Goal: Task Accomplishment & Management: Use online tool/utility

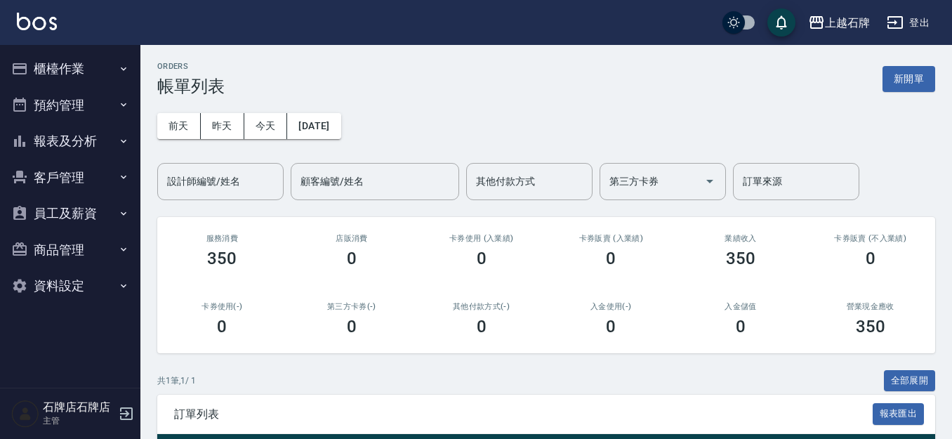
scroll to position [70, 0]
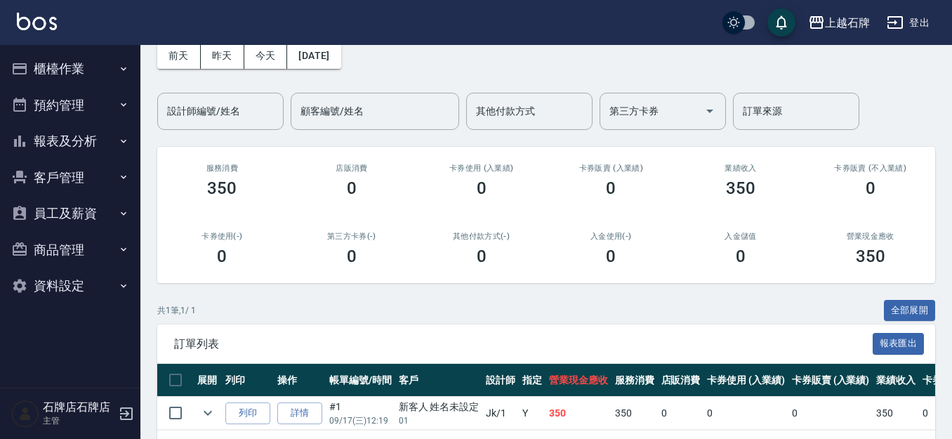
click at [67, 73] on button "櫃檯作業" at bounding box center [70, 69] width 129 height 37
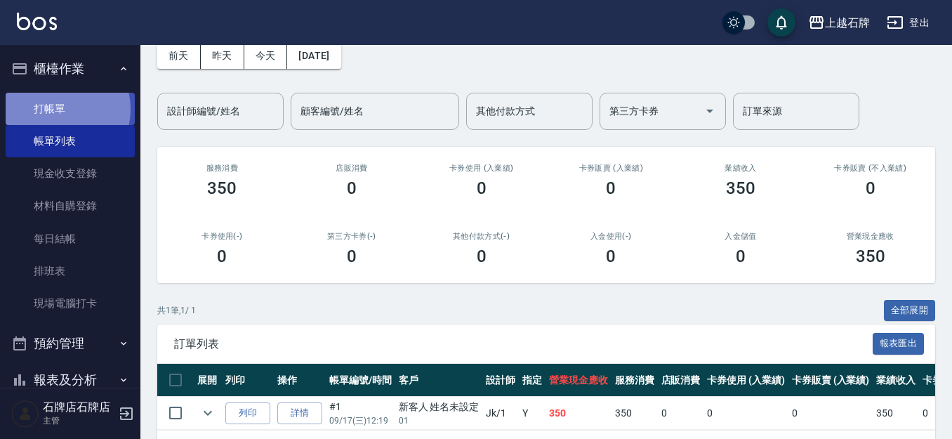
click at [58, 109] on link "打帳單" at bounding box center [70, 109] width 129 height 32
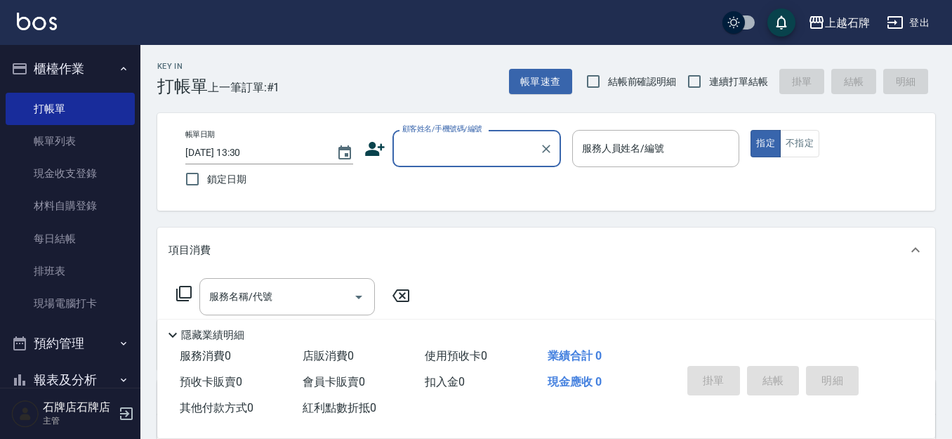
click at [480, 142] on input "顧客姓名/手機號碼/編號" at bounding box center [466, 148] width 135 height 25
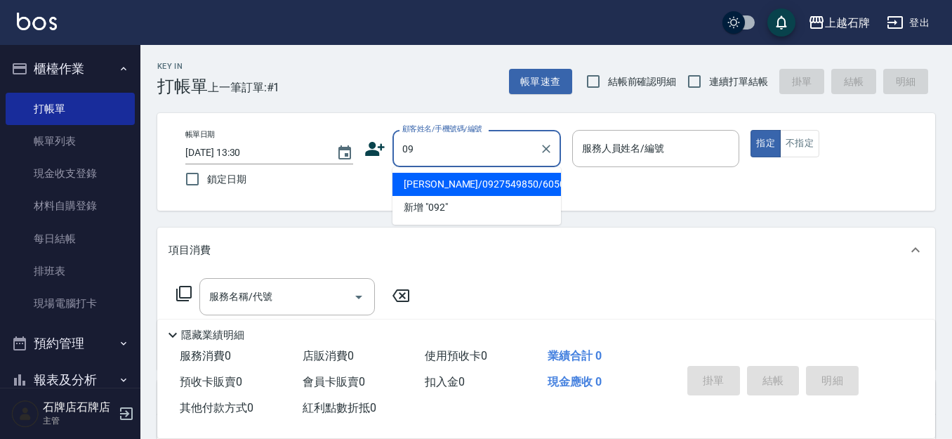
type input "0"
type input "01"
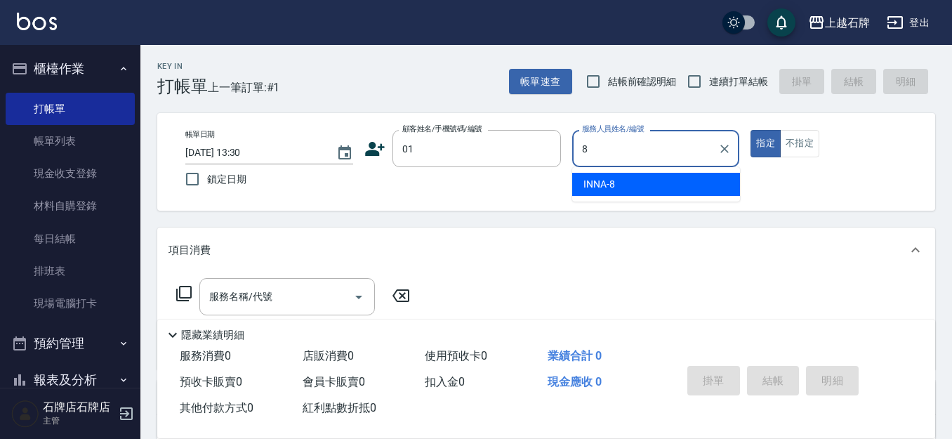
type input "INNA-8"
type button "true"
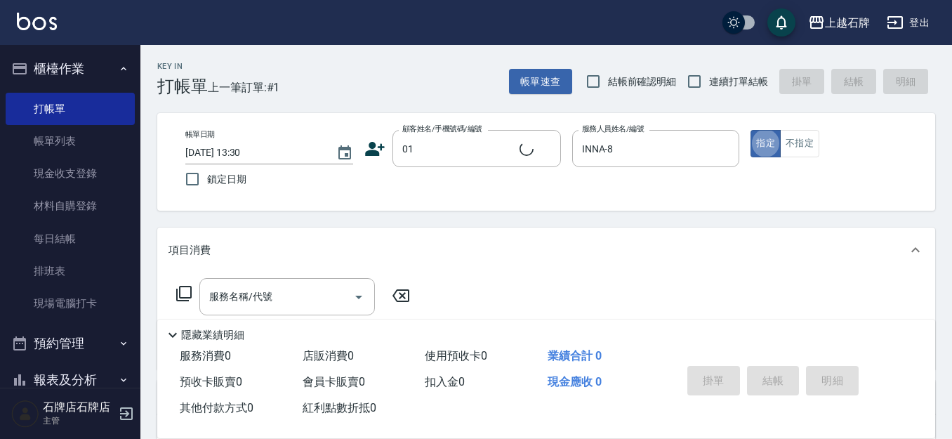
type input "新客人 姓名未設定/01/null"
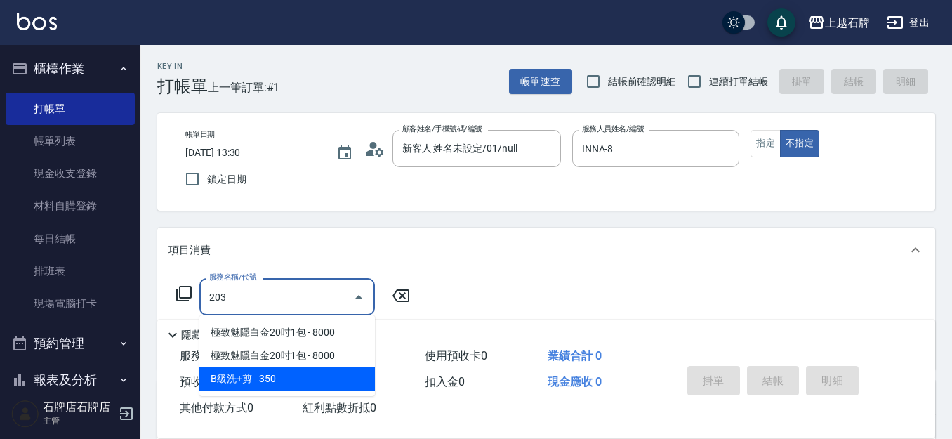
type input "B級洗+剪(203)"
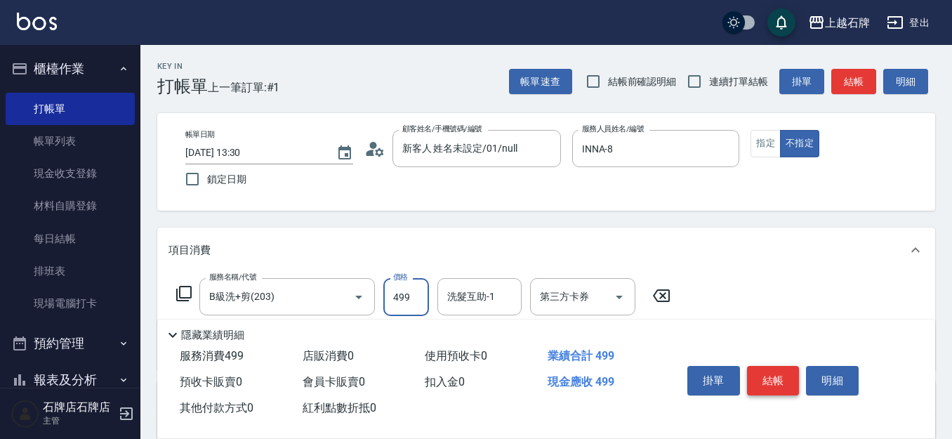
type input "499"
click at [766, 381] on button "結帳" at bounding box center [773, 380] width 53 height 29
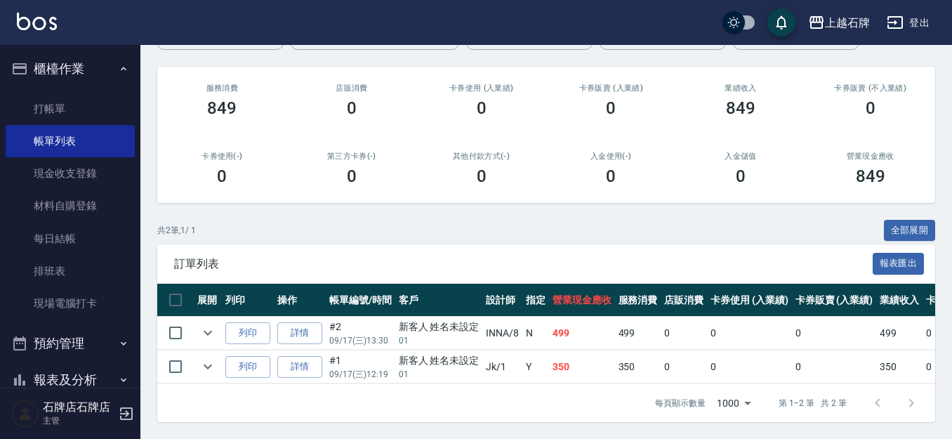
scroll to position [162, 0]
click at [251, 322] on button "列印" at bounding box center [247, 333] width 45 height 22
click at [88, 102] on link "打帳單" at bounding box center [70, 109] width 129 height 32
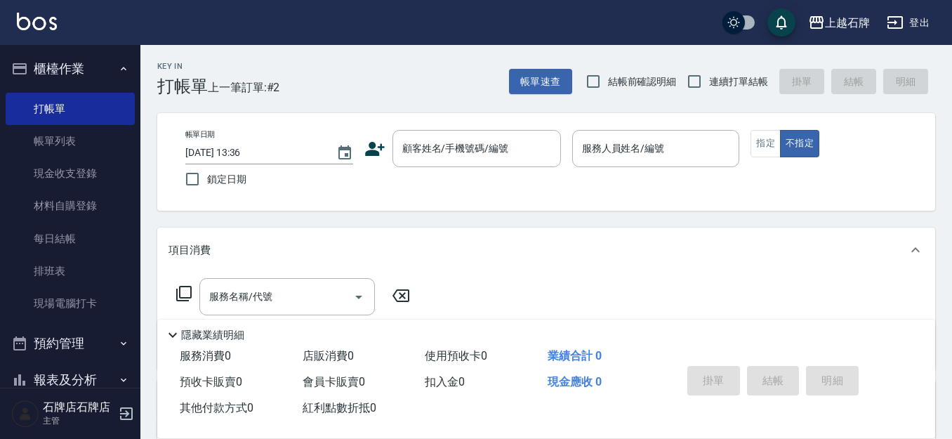
drag, startPoint x: 959, startPoint y: 273, endPoint x: 423, endPoint y: 99, distance: 562.8
click at [423, 99] on div "Key In 打帳單 上一筆訂單:#2 帳單速查 結帳前確認明細 連續打單結帳 掛單 結帳 明細 帳單日期 [DATE] 13:36 鎖定日期 顧客姓名/手機…" at bounding box center [546, 364] width 812 height 639
click at [379, 152] on icon at bounding box center [375, 149] width 20 height 14
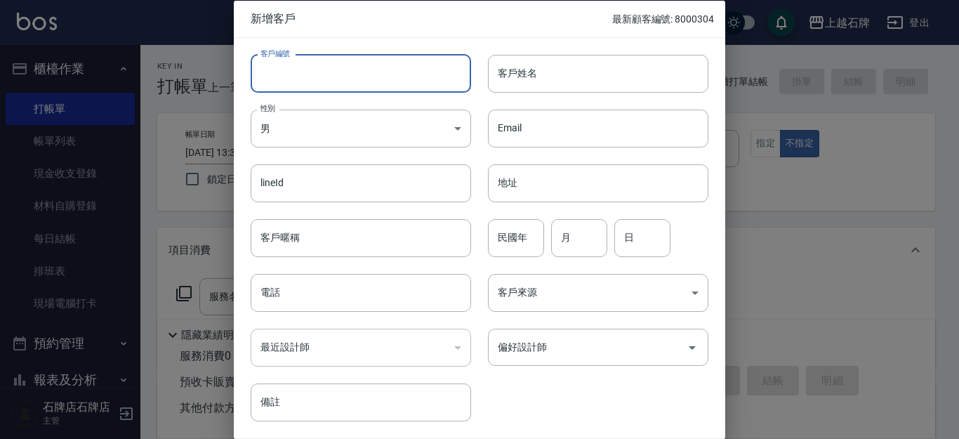
click at [334, 88] on input "客戶編號" at bounding box center [361, 73] width 221 height 38
type input "8325"
click at [307, 129] on body "上越石牌 登出 櫃檯作業 打帳單 帳單列表 現金收支登錄 材料自購登錄 每日結帳 排班表 現場電腦打卡 預約管理 預約管理 單日預約紀錄 單週預約紀錄 報表及…" at bounding box center [479, 342] width 959 height 684
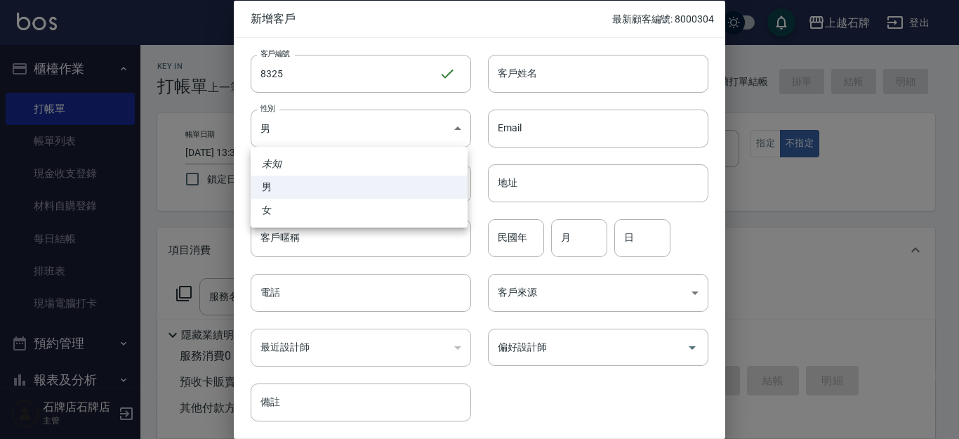
click at [337, 196] on li "男" at bounding box center [359, 187] width 217 height 23
click at [380, 138] on body "上越石牌 登出 櫃檯作業 打帳單 帳單列表 現金收支登錄 材料自購登錄 每日結帳 排班表 現場電腦打卡 預約管理 預約管理 單日預約紀錄 單週預約紀錄 報表及…" at bounding box center [479, 342] width 959 height 684
click at [398, 223] on ul "未知 男 女" at bounding box center [359, 187] width 217 height 81
click at [435, 206] on li "女" at bounding box center [359, 210] width 217 height 23
type input "[DEMOGRAPHIC_DATA]"
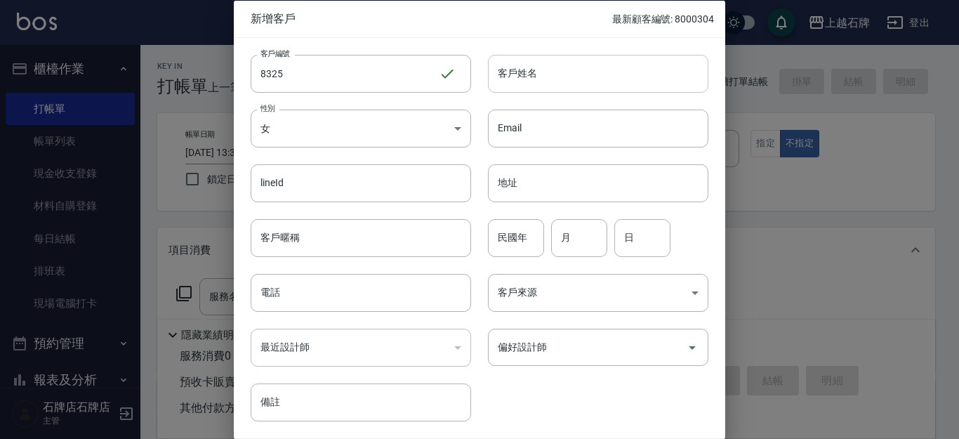
click at [546, 69] on input "客戶姓名" at bounding box center [598, 73] width 221 height 38
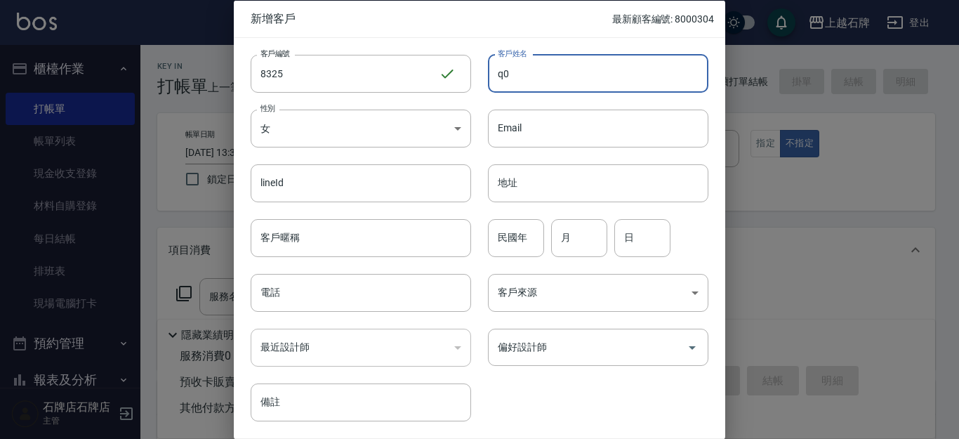
type input "q"
click at [556, 80] on input "客戶姓名" at bounding box center [598, 73] width 221 height 38
type input "[PERSON_NAME]"
click at [510, 239] on input "民國年" at bounding box center [516, 237] width 56 height 38
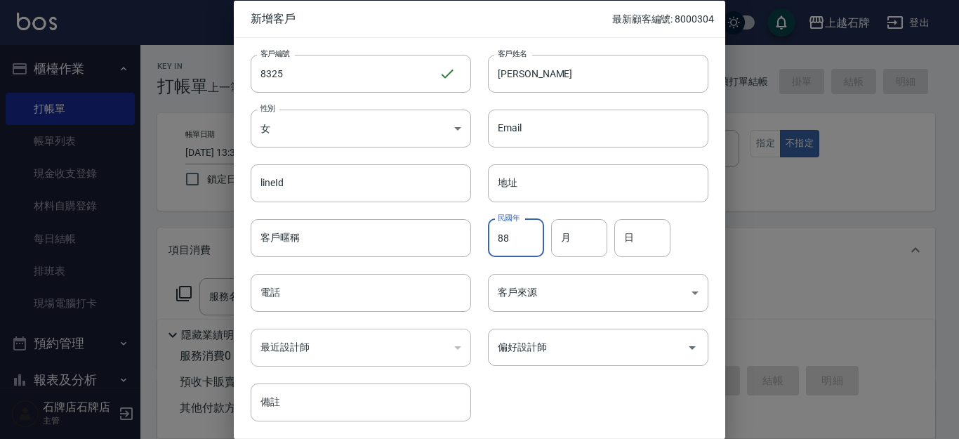
type input "88"
click at [563, 260] on div "客戶來源 ​ 客戶來源" at bounding box center [589, 284] width 237 height 55
click at [565, 256] on input "月" at bounding box center [579, 237] width 56 height 38
type input "3"
click at [638, 222] on input "日" at bounding box center [643, 237] width 56 height 38
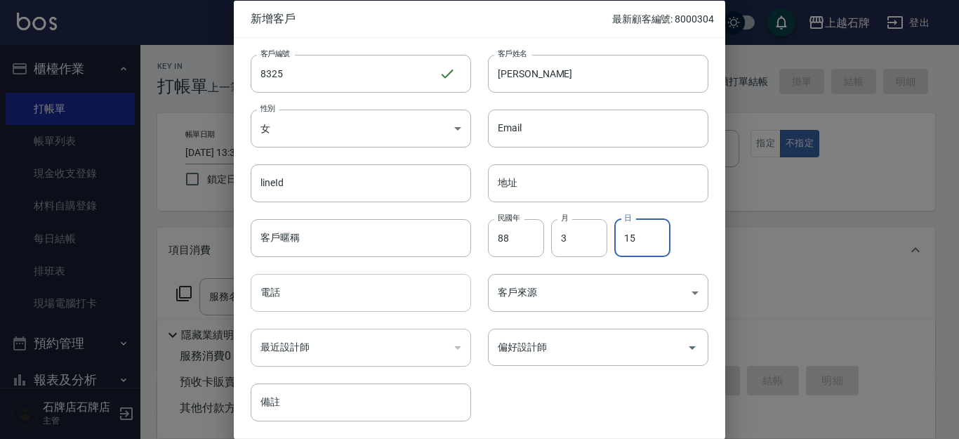
type input "15"
drag, startPoint x: 386, startPoint y: 311, endPoint x: 382, endPoint y: 304, distance: 8.2
click at [386, 311] on input "電話" at bounding box center [361, 293] width 221 height 38
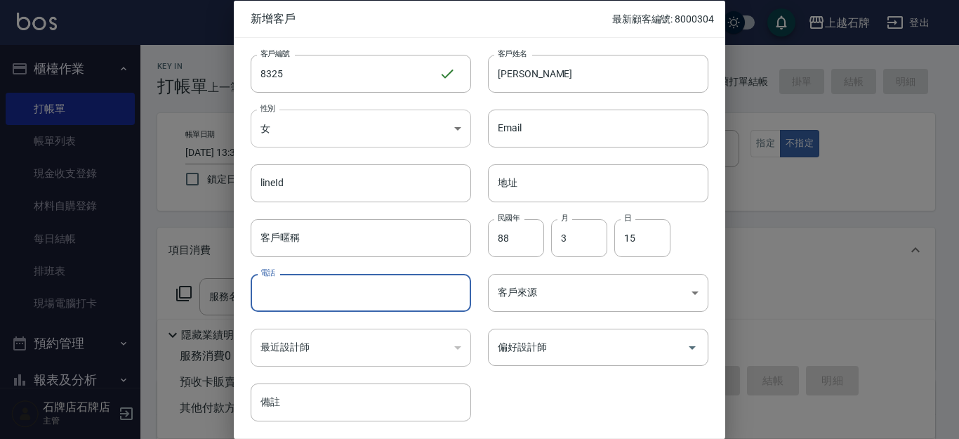
click at [290, 131] on body "上越石牌 登出 櫃檯作業 打帳單 帳單列表 現金收支登錄 材料自購登錄 每日結帳 排班表 現場電腦打卡 預約管理 預約管理 單日預約紀錄 單週預約紀錄 報表及…" at bounding box center [479, 342] width 959 height 684
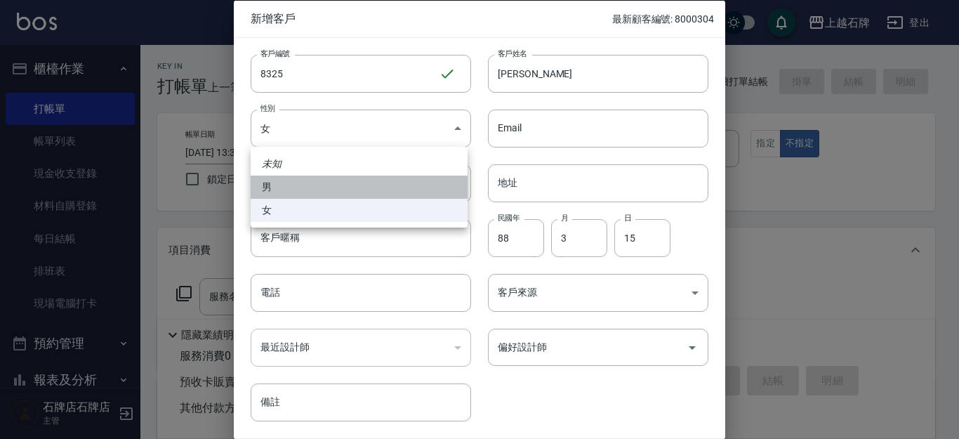
click at [352, 192] on li "男" at bounding box center [359, 187] width 217 height 23
type input "[DEMOGRAPHIC_DATA]"
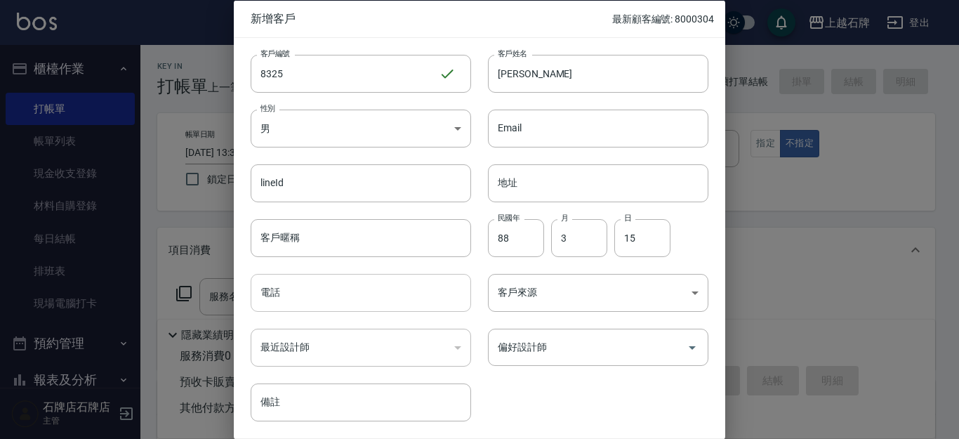
click at [402, 295] on input "電話" at bounding box center [361, 293] width 221 height 38
click at [579, 334] on div "偏好設計師" at bounding box center [598, 347] width 221 height 37
type input "0966381561"
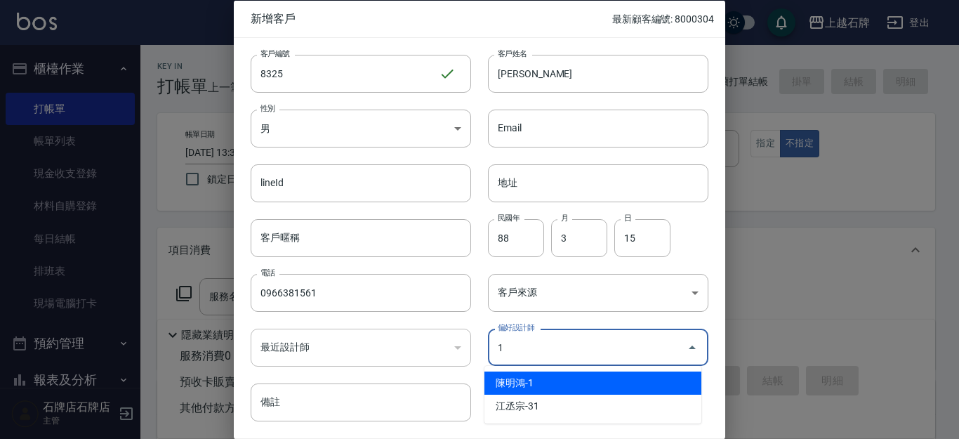
click at [596, 386] on li "陳明鴻-1" at bounding box center [593, 383] width 217 height 23
type input "陳明鴻"
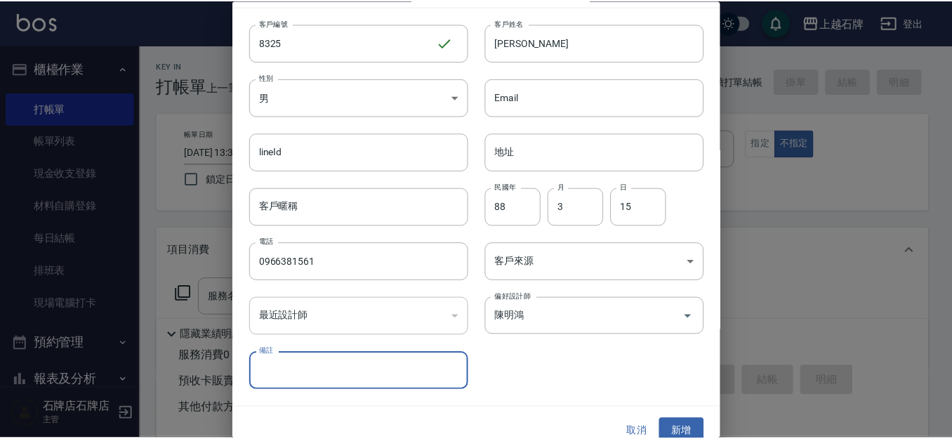
scroll to position [48, 0]
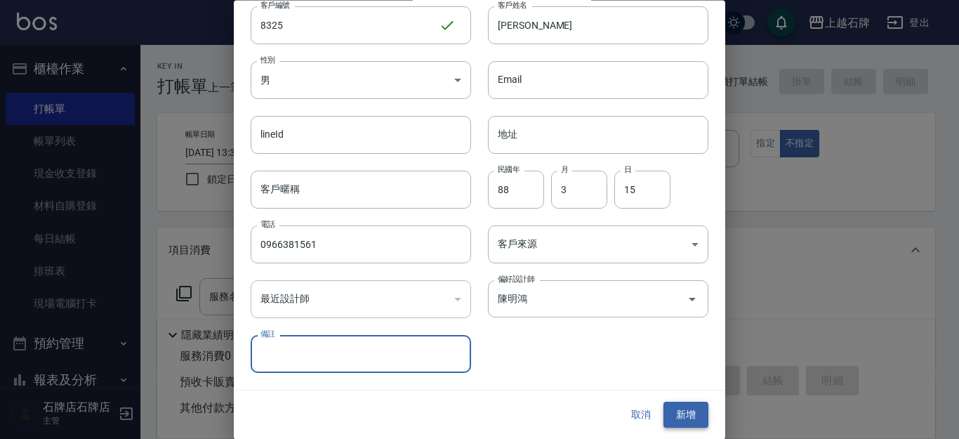
click at [681, 414] on button "新增" at bounding box center [686, 415] width 45 height 26
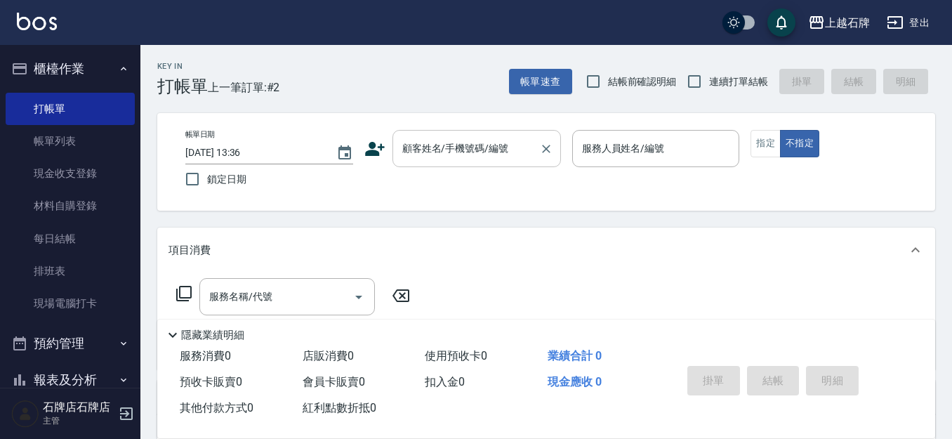
click at [464, 155] on input "顧客姓名/手機號碼/編號" at bounding box center [466, 148] width 135 height 25
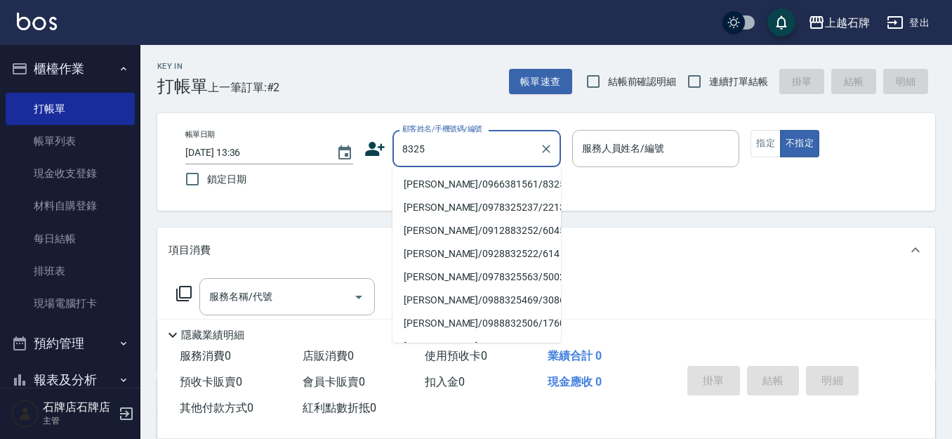
click at [478, 178] on li "[PERSON_NAME]/0966381561/8325" at bounding box center [477, 184] width 169 height 23
type input "[PERSON_NAME]/0966381561/8325"
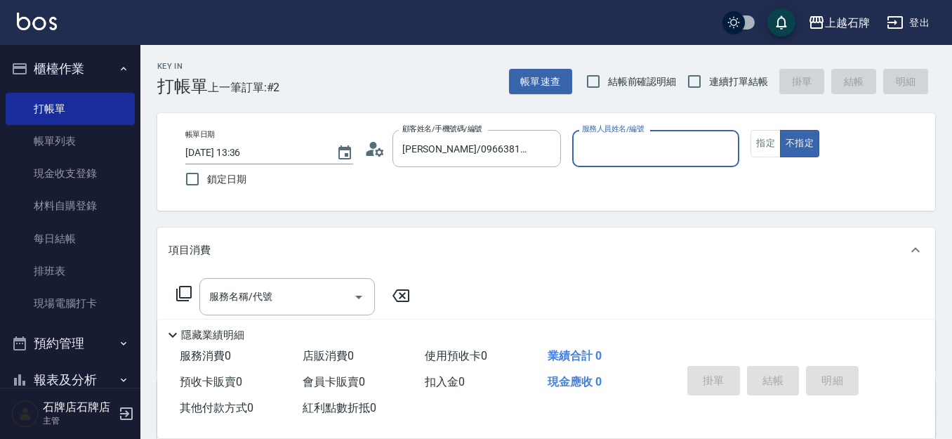
type input "Jk-1"
click at [768, 143] on button "指定" at bounding box center [766, 143] width 30 height 27
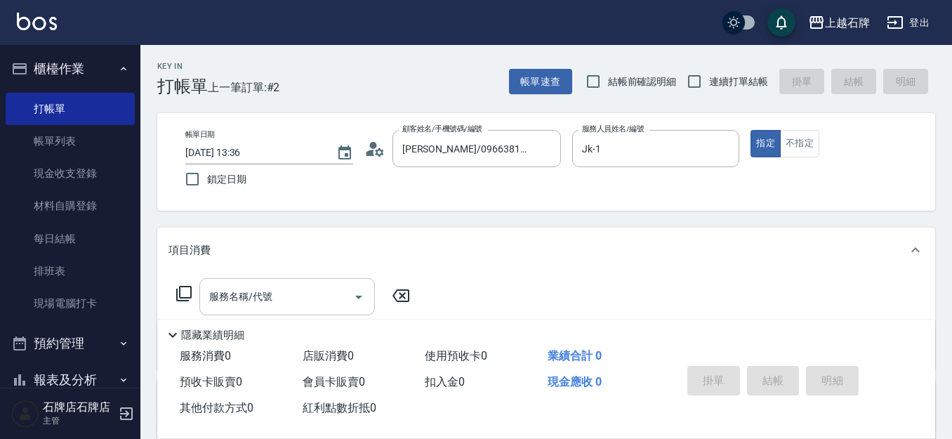
click at [314, 301] on input "服務名稱/代號" at bounding box center [277, 296] width 142 height 25
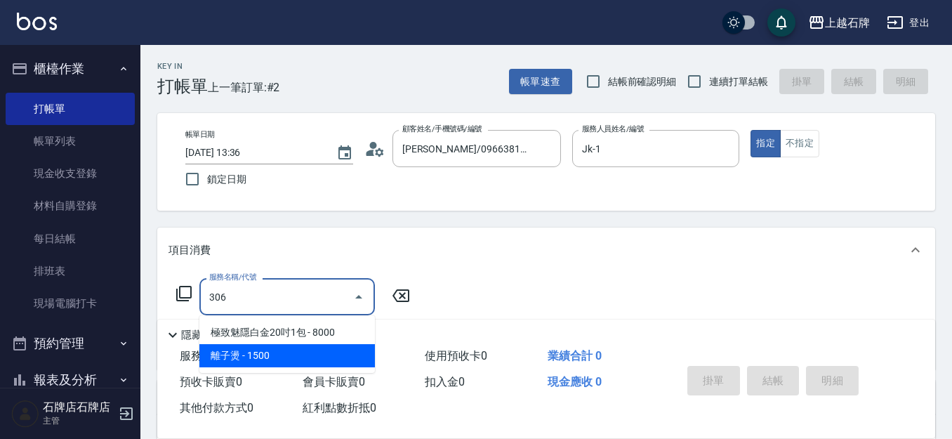
drag, startPoint x: 346, startPoint y: 358, endPoint x: 333, endPoint y: 358, distance: 13.3
click at [346, 358] on span "離子燙 - 1500" at bounding box center [287, 355] width 176 height 23
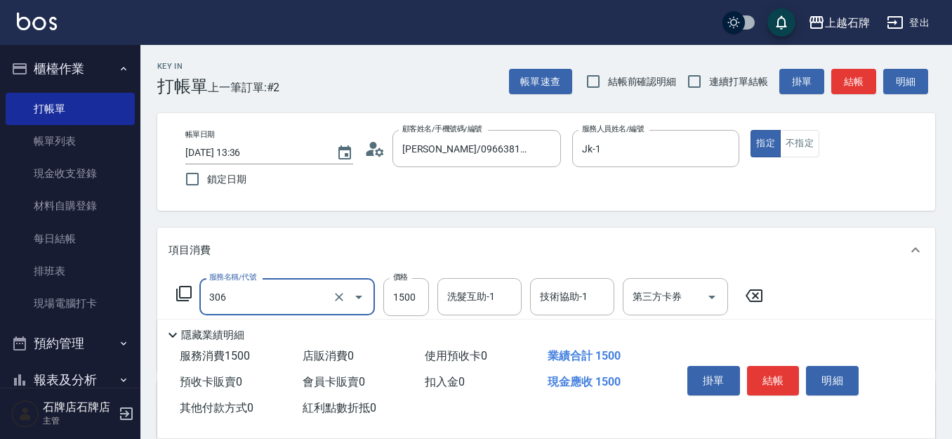
type input "離子燙(306)"
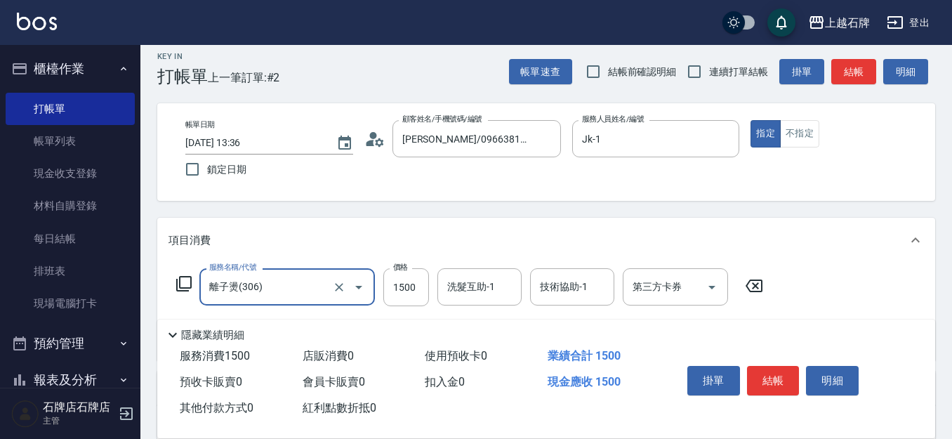
scroll to position [0, 0]
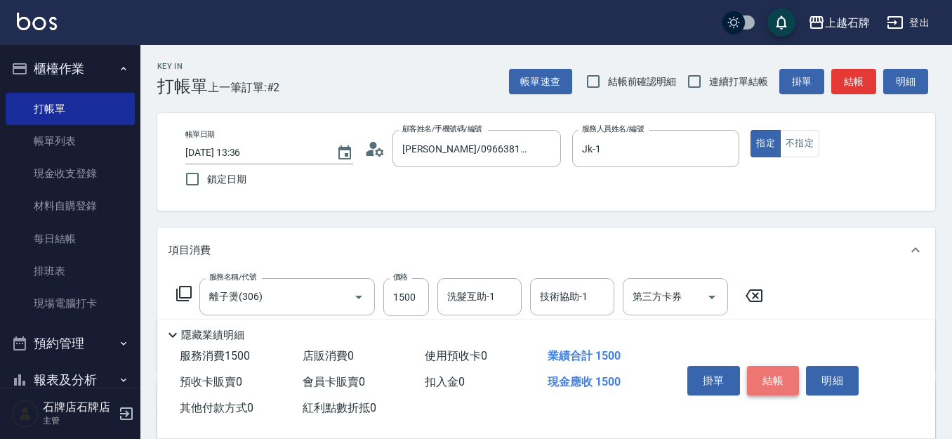
click at [788, 371] on button "結帳" at bounding box center [773, 380] width 53 height 29
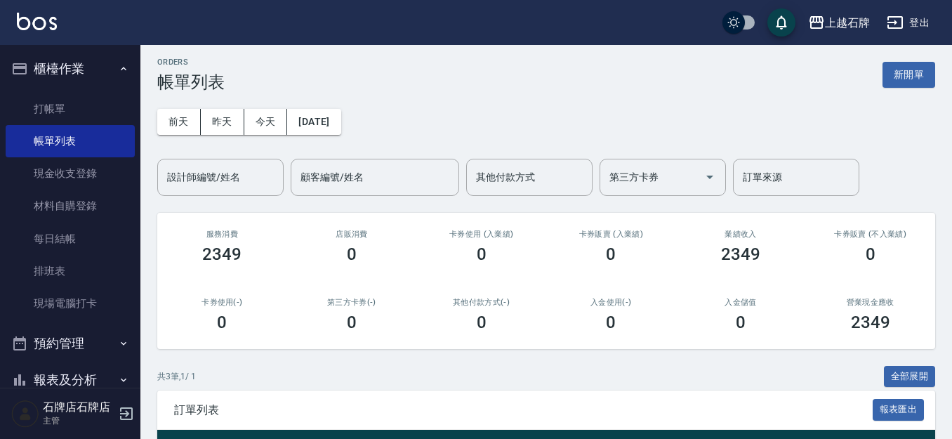
scroll to position [140, 0]
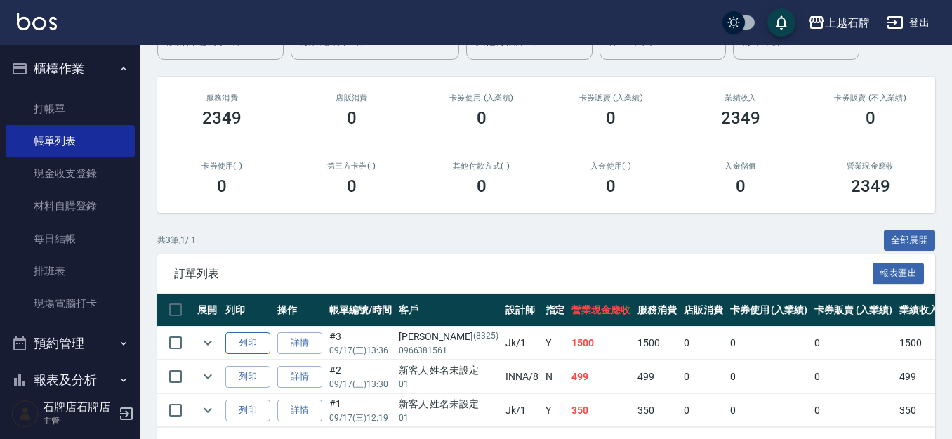
click at [237, 335] on button "列印" at bounding box center [247, 343] width 45 height 22
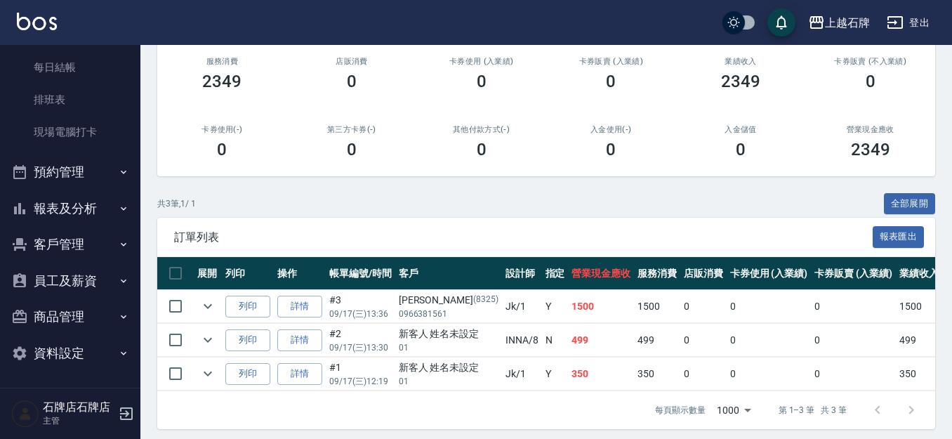
scroll to position [196, 0]
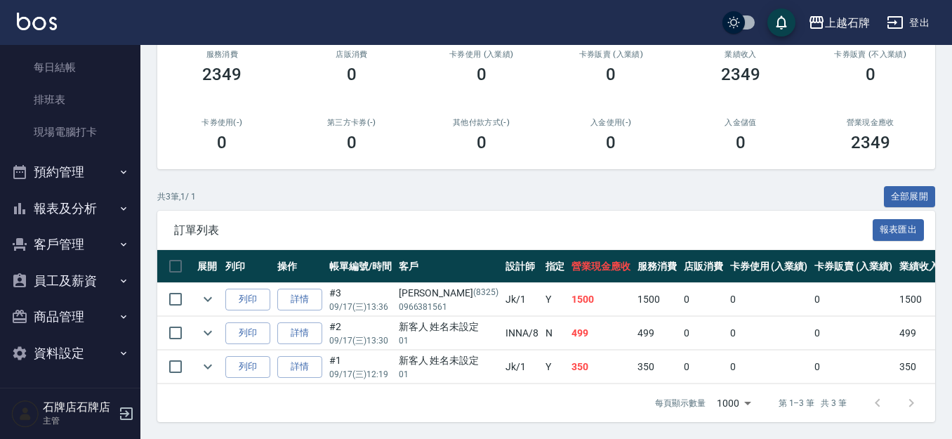
click at [15, 218] on button "報表及分析" at bounding box center [70, 208] width 129 height 37
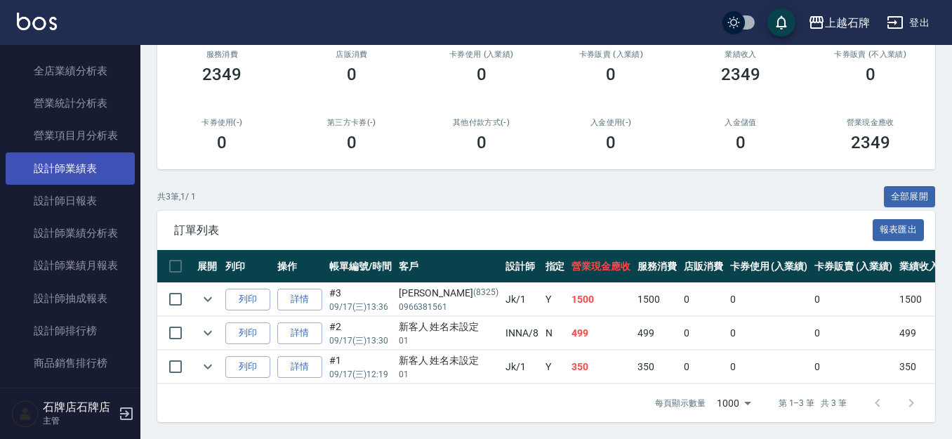
scroll to position [663, 0]
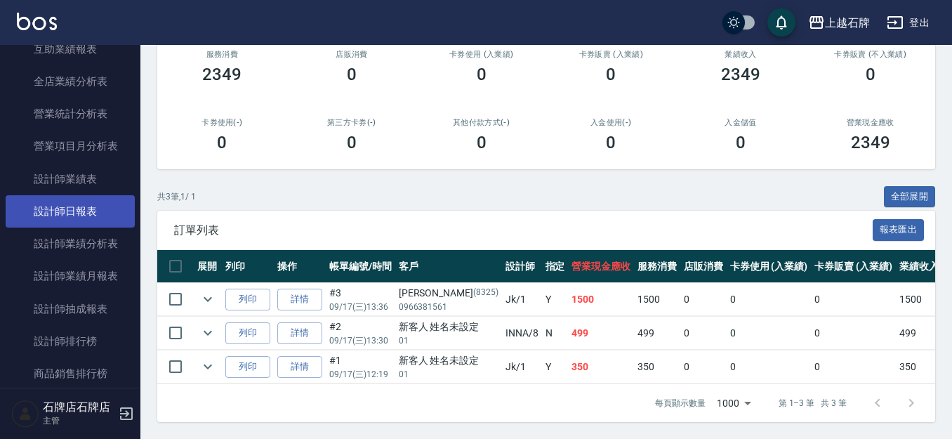
click at [91, 202] on link "設計師日報表" at bounding box center [70, 211] width 129 height 32
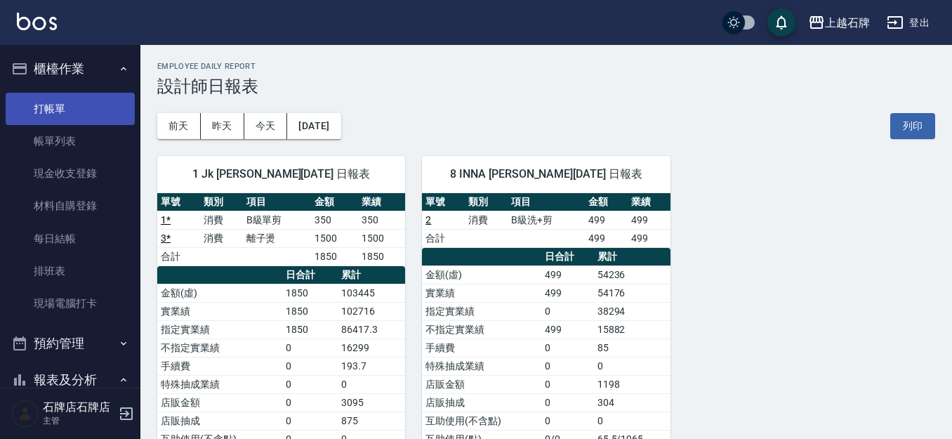
click at [95, 105] on link "打帳單" at bounding box center [70, 109] width 129 height 32
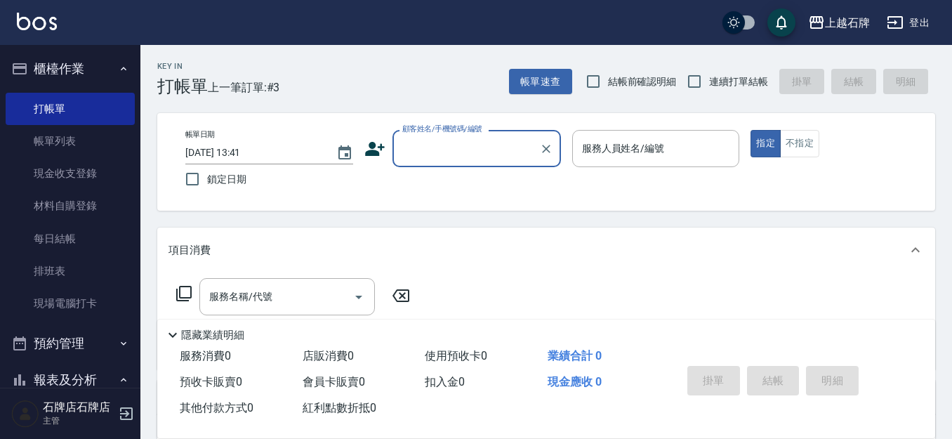
click at [438, 98] on div "Key In 打帳單 上一筆訂單:#3 帳單速查 結帳前確認明細 連續打單結帳 掛單 結帳 明細 帳單日期 [DATE] 13:41 鎖定日期 顧客姓名/手機…" at bounding box center [546, 364] width 812 height 639
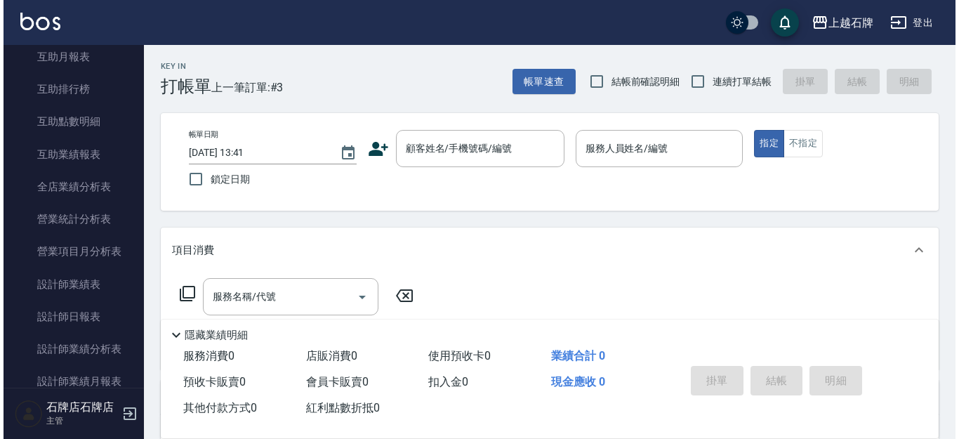
scroll to position [562, 0]
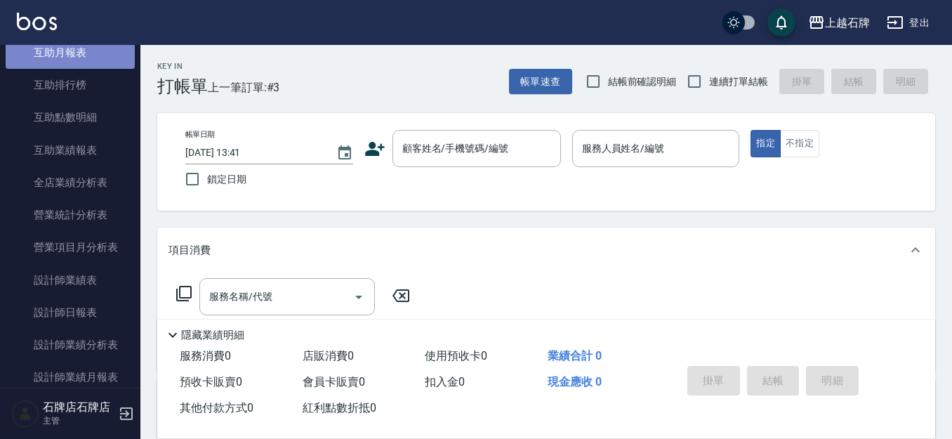
click at [98, 60] on link "互助月報表" at bounding box center [70, 53] width 129 height 32
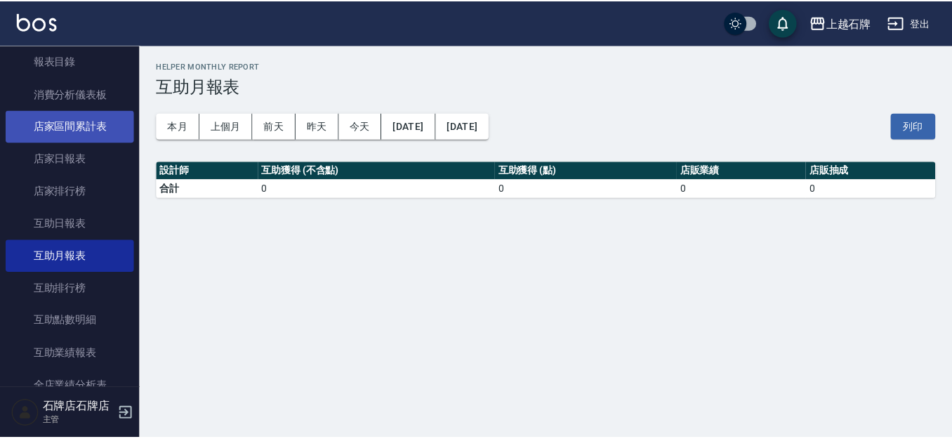
scroll to position [351, 0]
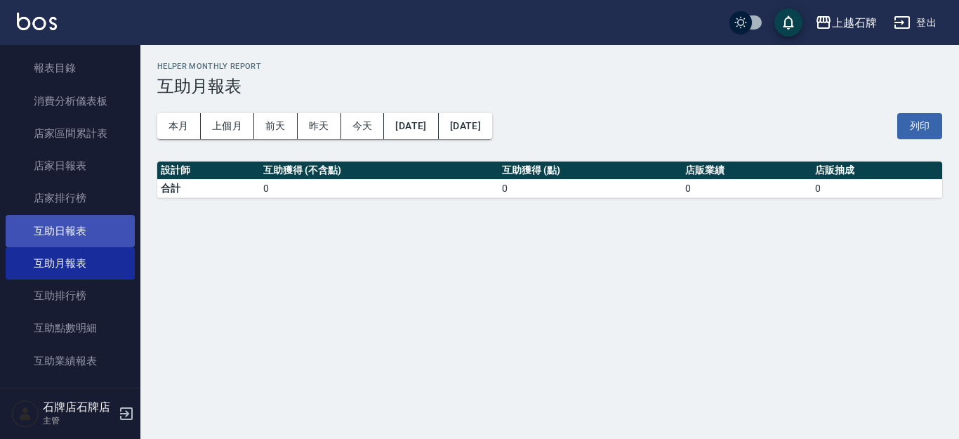
click at [98, 233] on link "互助日報表" at bounding box center [70, 231] width 129 height 32
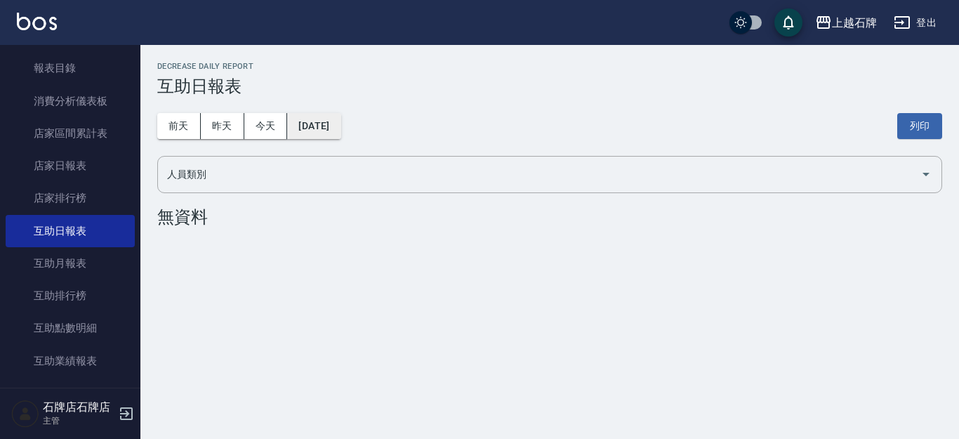
click at [309, 133] on button "[DATE]" at bounding box center [313, 126] width 53 height 26
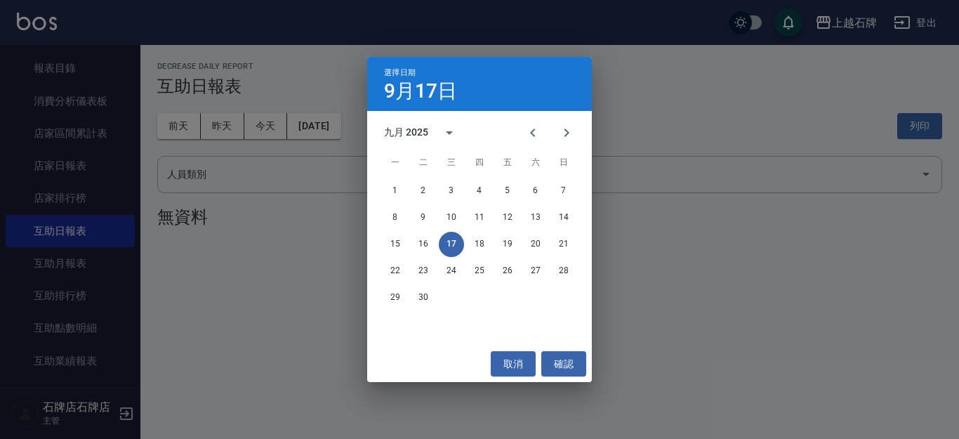
click at [380, 248] on div "15 16 17 18 19 20 21" at bounding box center [479, 244] width 225 height 25
click at [385, 246] on button "15" at bounding box center [395, 244] width 25 height 25
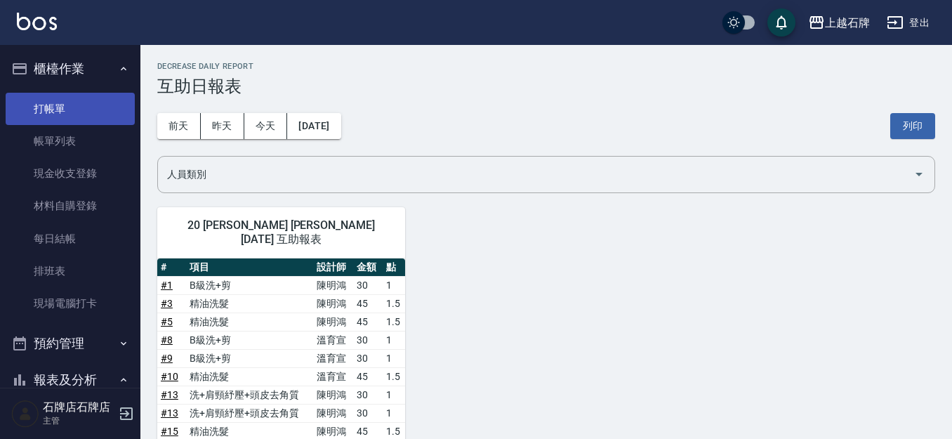
click at [22, 104] on link "打帳單" at bounding box center [70, 109] width 129 height 32
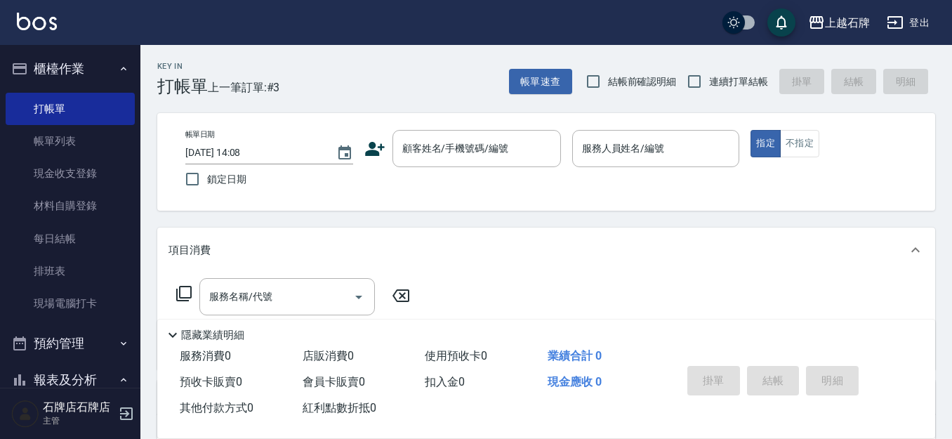
click at [412, 89] on div "Key In 打帳單 上一筆訂單:#3 帳單速查 結帳前確認明細 連續打單結帳 掛單 結帳 明細" at bounding box center [537, 70] width 795 height 51
